Goal: Task Accomplishment & Management: Use online tool/utility

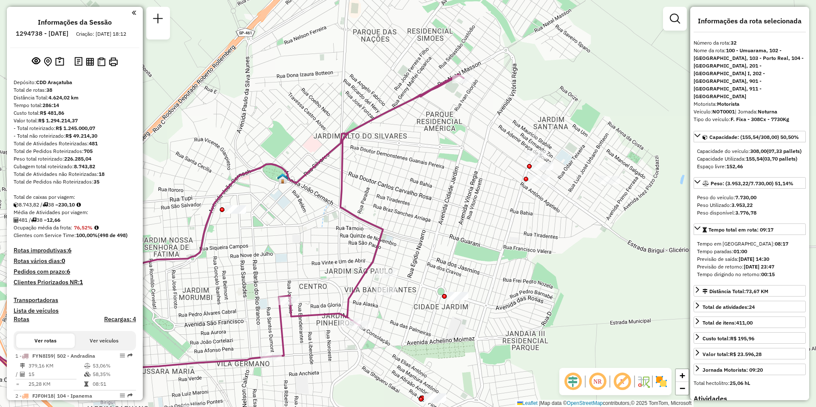
select select "**********"
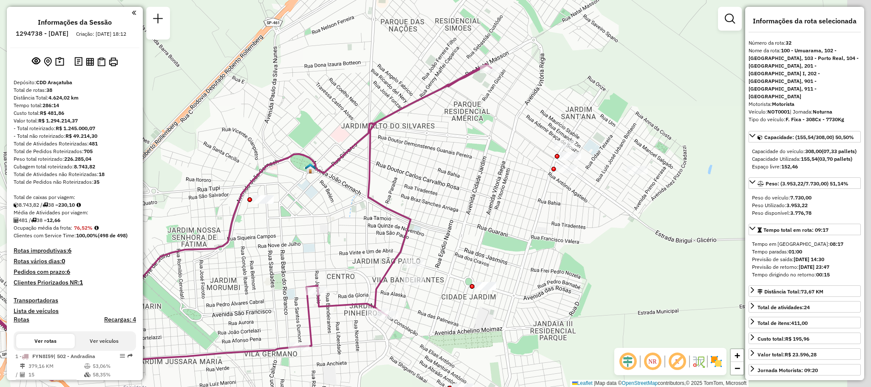
scroll to position [1729, 0]
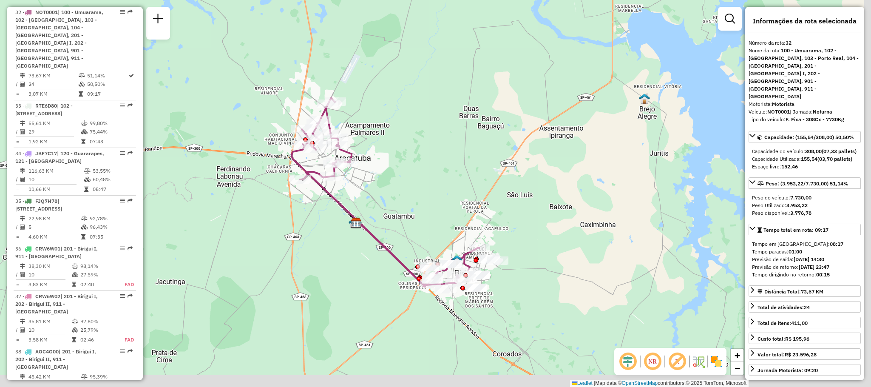
drag, startPoint x: 439, startPoint y: 242, endPoint x: 431, endPoint y: 195, distance: 47.9
click at [431, 195] on div "Janela de atendimento Grade de atendimento Capacidade Transportadoras Veículos …" at bounding box center [435, 193] width 871 height 387
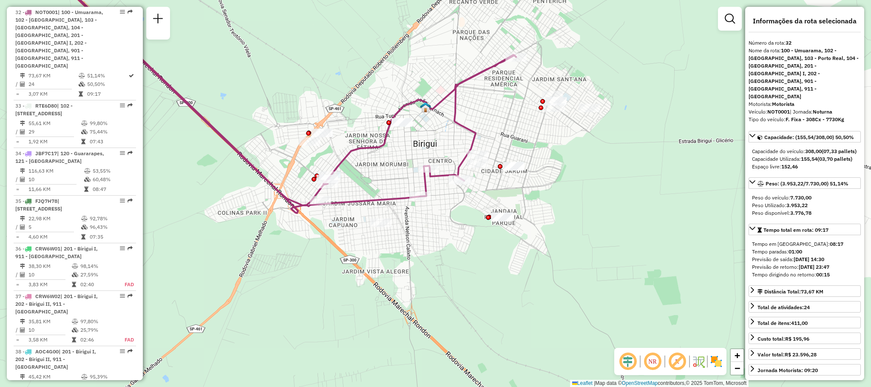
drag, startPoint x: 476, startPoint y: 280, endPoint x: 453, endPoint y: 268, distance: 25.9
click at [453, 268] on div "Janela de atendimento Grade de atendimento Capacidade Transportadoras Veículos …" at bounding box center [435, 193] width 871 height 387
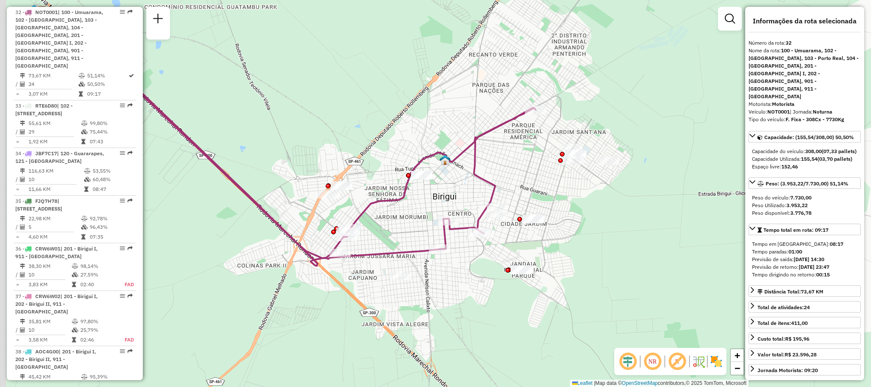
drag, startPoint x: 420, startPoint y: 110, endPoint x: 463, endPoint y: 176, distance: 79.3
click at [463, 176] on icon at bounding box center [304, 142] width 464 height 232
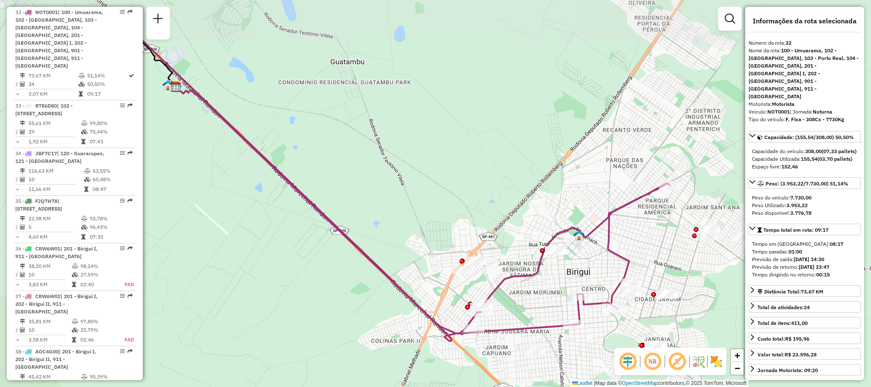
drag, startPoint x: 323, startPoint y: 128, endPoint x: 434, endPoint y: 193, distance: 129.2
click at [434, 193] on div "Janela de atendimento Grade de atendimento Capacidade Transportadoras Veículos …" at bounding box center [435, 193] width 871 height 387
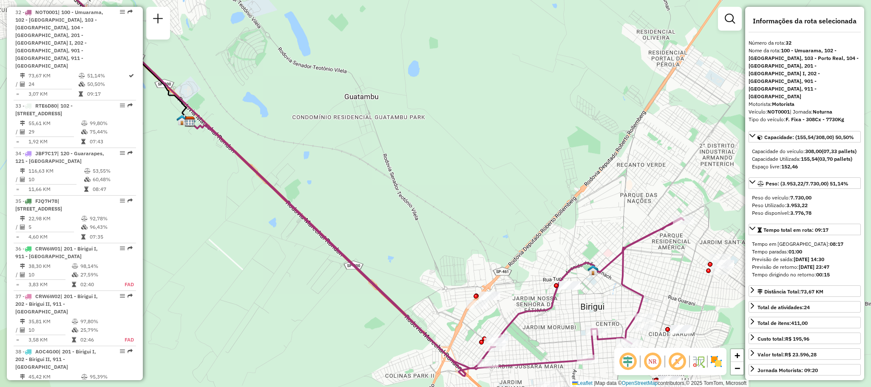
drag, startPoint x: 420, startPoint y: 166, endPoint x: 450, endPoint y: 199, distance: 44.9
click at [449, 199] on div "Janela de atendimento Grade de atendimento Capacidade Transportadoras Veículos …" at bounding box center [435, 193] width 871 height 387
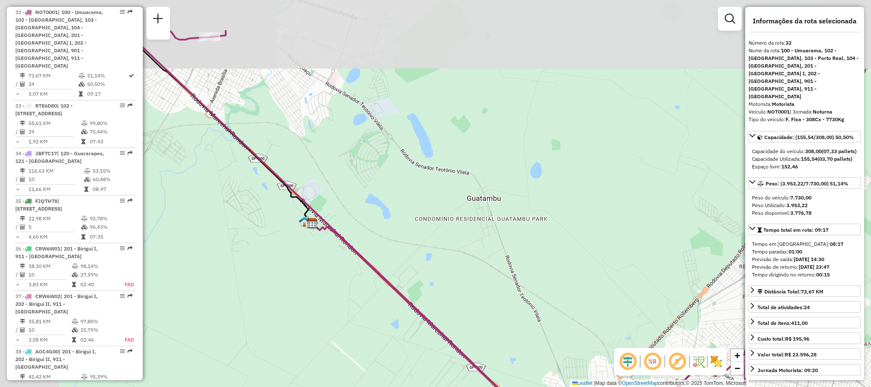
drag, startPoint x: 488, startPoint y: 231, endPoint x: 511, endPoint y: 244, distance: 26.3
click at [511, 244] on div "Janela de atendimento Grade de atendimento Capacidade Transportadoras Veículos …" at bounding box center [435, 193] width 871 height 387
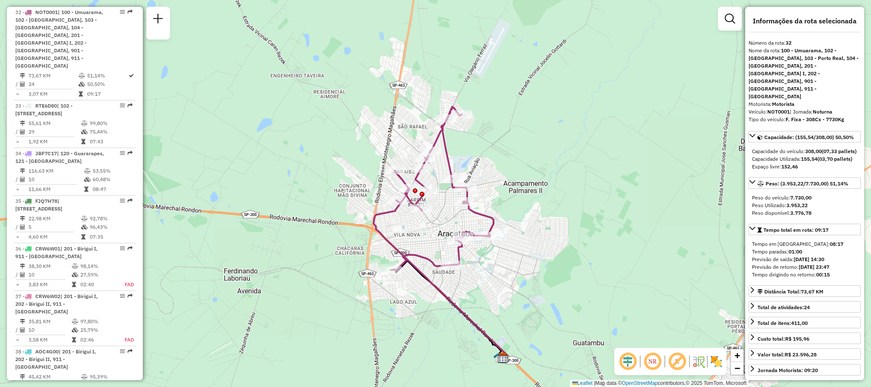
drag, startPoint x: 208, startPoint y: 233, endPoint x: 311, endPoint y: 162, distance: 125.6
click at [311, 162] on div "Janela de atendimento Grade de atendimento Capacidade Transportadoras Veículos …" at bounding box center [435, 193] width 871 height 387
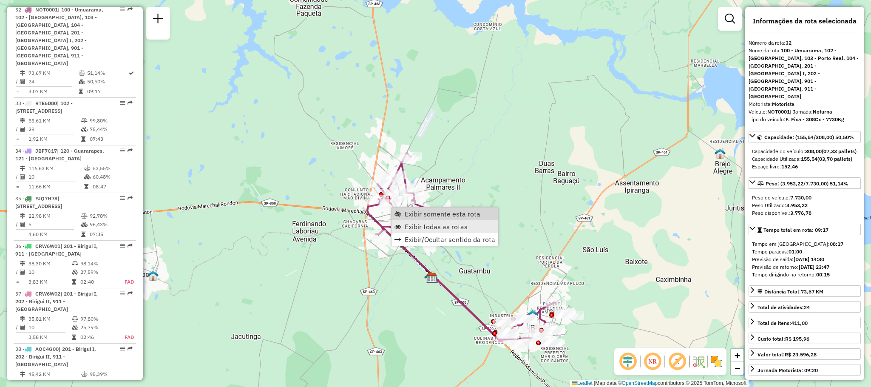
scroll to position [1732, 0]
click at [429, 227] on span "Exibir todas as rotas" at bounding box center [436, 226] width 63 height 7
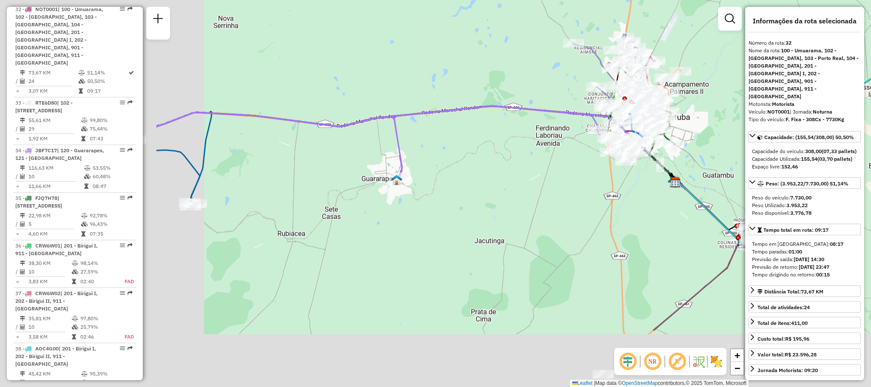
drag, startPoint x: 310, startPoint y: 231, endPoint x: 495, endPoint y: 168, distance: 195.8
click at [498, 166] on div "Janela de atendimento Grade de atendimento Capacidade Transportadoras Veículos …" at bounding box center [435, 193] width 871 height 387
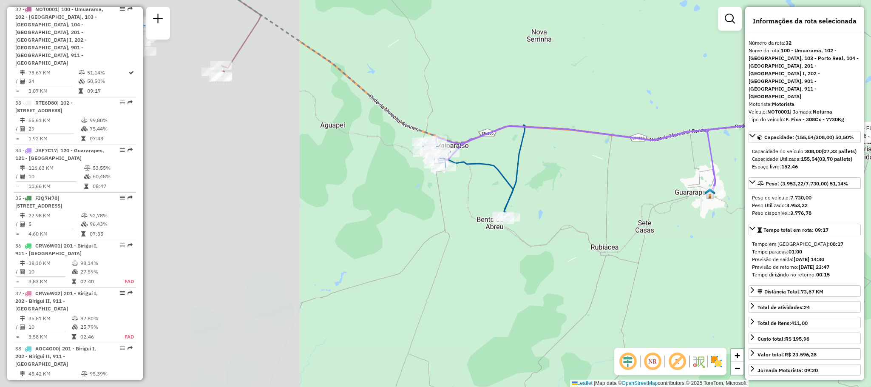
drag, startPoint x: 309, startPoint y: 206, endPoint x: 620, endPoint y: 222, distance: 311.3
click at [620, 222] on div "Rota 29 - Placa MAN5E23 81106836 - ARMAZEM ARACATUBA CO Janela de atendimento G…" at bounding box center [435, 193] width 871 height 387
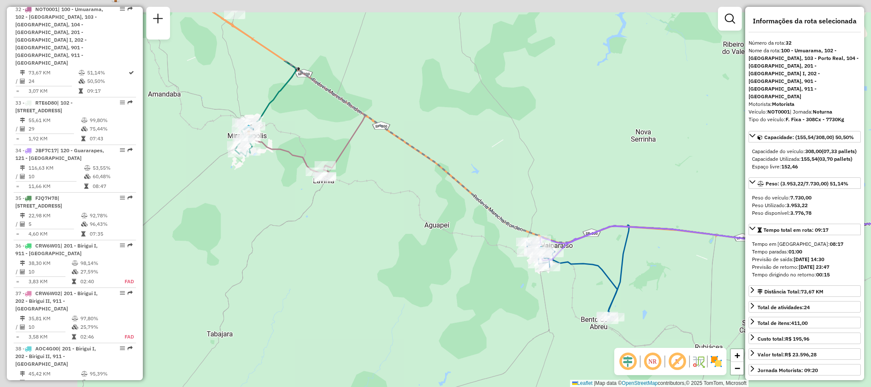
drag, startPoint x: 413, startPoint y: 207, endPoint x: 503, endPoint y: 294, distance: 124.5
click at [503, 294] on div "Rota 29 - Placa MAN5E23 81106836 - ARMAZEM ARACATUBA CO Janela de atendimento G…" at bounding box center [435, 193] width 871 height 387
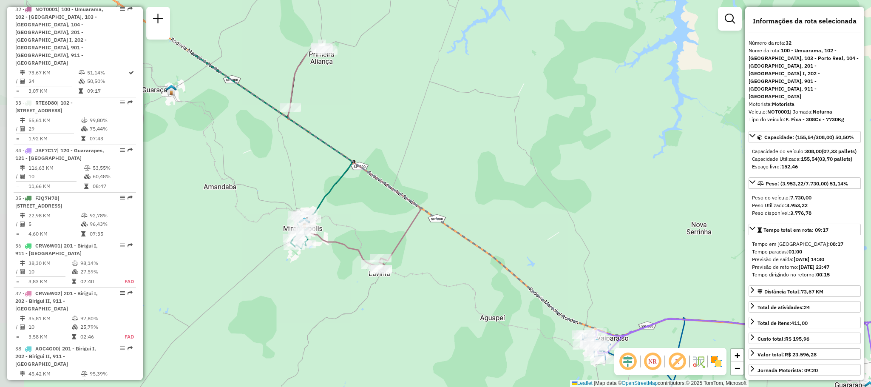
drag, startPoint x: 304, startPoint y: 210, endPoint x: 344, endPoint y: 286, distance: 86.7
click at [344, 286] on div "Rota 29 - Placa MAN5E23 81106836 - ARMAZEM ARACATUBA CO Janela de atendimento G…" at bounding box center [435, 193] width 871 height 387
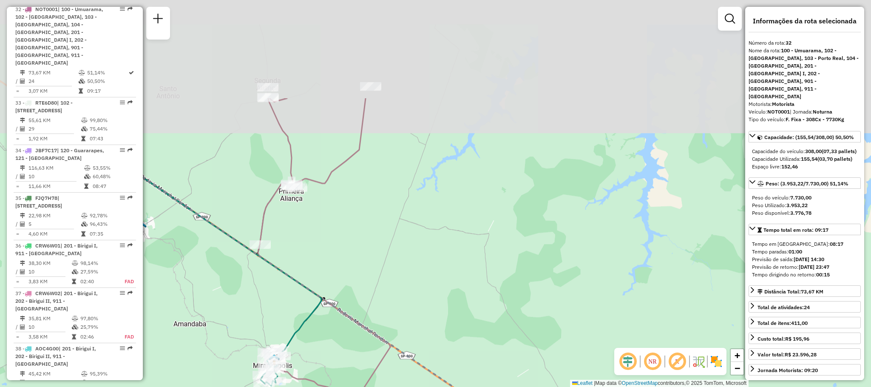
drag, startPoint x: 241, startPoint y: 145, endPoint x: 208, endPoint y: 266, distance: 124.8
click at [208, 266] on div "Rota 29 - Placa MAN5E23 81106836 - ARMAZEM ARACATUBA CO Janela de atendimento G…" at bounding box center [435, 193] width 871 height 387
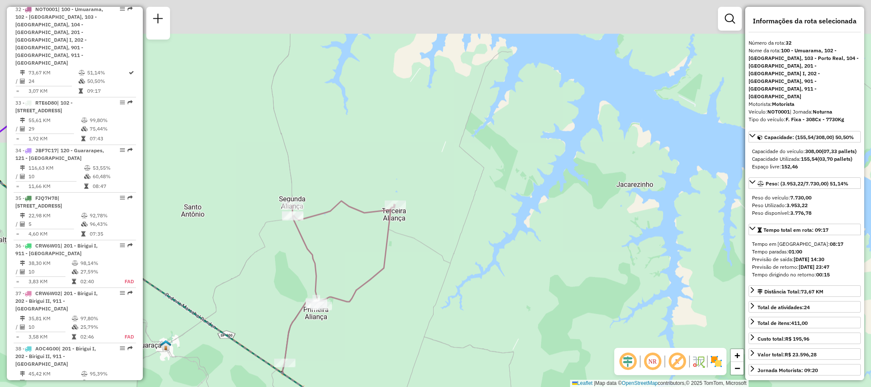
drag, startPoint x: 291, startPoint y: 118, endPoint x: 319, endPoint y: 244, distance: 129.0
click at [319, 244] on div "Rota 29 - Placa MAN5E23 81106836 - ARMAZEM ARACATUBA CO Janela de atendimento G…" at bounding box center [435, 193] width 871 height 387
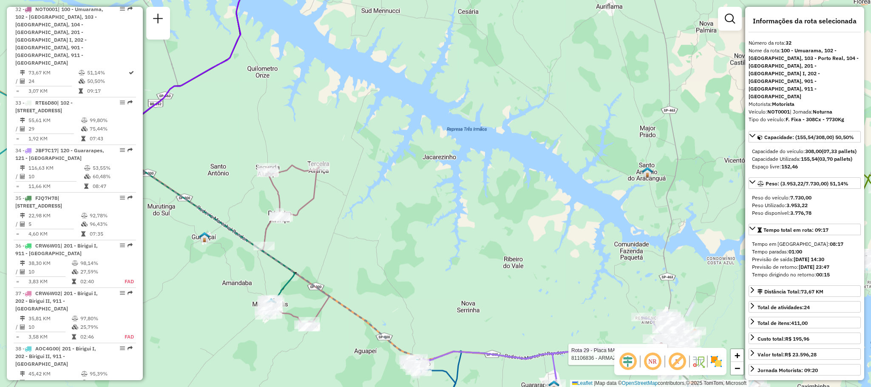
drag, startPoint x: 315, startPoint y: 125, endPoint x: 127, endPoint y: -43, distance: 252.7
click at [127, 0] on html "Aguarde... Pop-up bloqueado! Seu navegador bloqueou automáticamente a abertura …" at bounding box center [435, 193] width 871 height 387
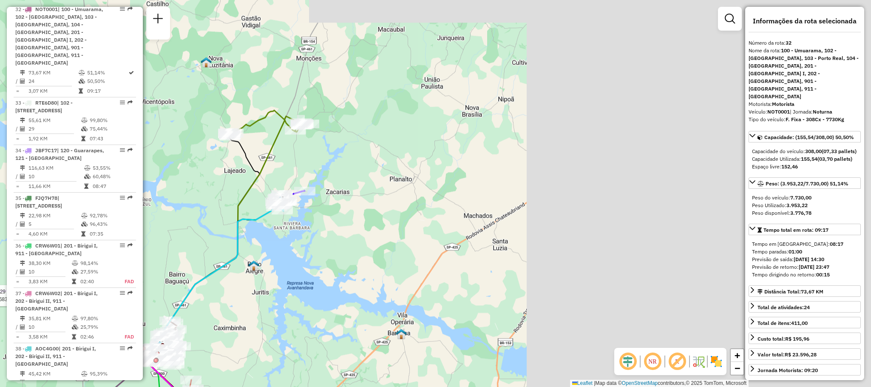
drag, startPoint x: 587, startPoint y: 108, endPoint x: 192, endPoint y: 220, distance: 410.9
click at [192, 220] on div "Rota 29 - Placa MAN5E23 81106836 - ARMAZEM ARACATUBA CO Janela de atendimento G…" at bounding box center [435, 193] width 871 height 387
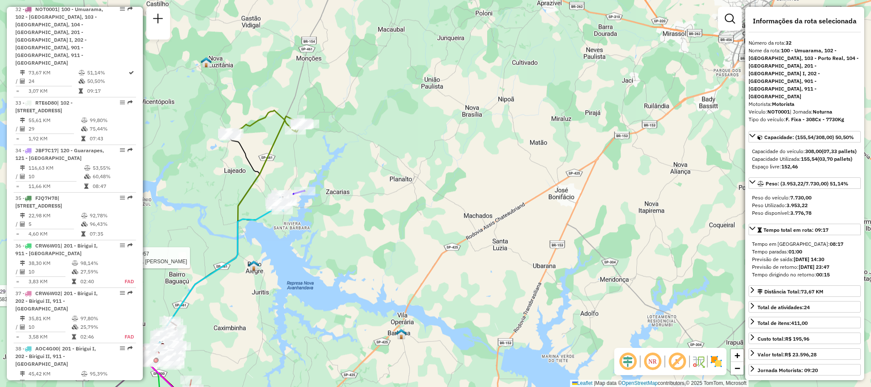
drag, startPoint x: 350, startPoint y: 225, endPoint x: 469, endPoint y: 31, distance: 227.5
click at [469, 31] on div "Rota 29 - Placa MAN5E23 81106836 - ARMAZEM ARACATUBA CO Rota 19 - Placa FXD2057…" at bounding box center [435, 193] width 871 height 387
